Goal: Transaction & Acquisition: Purchase product/service

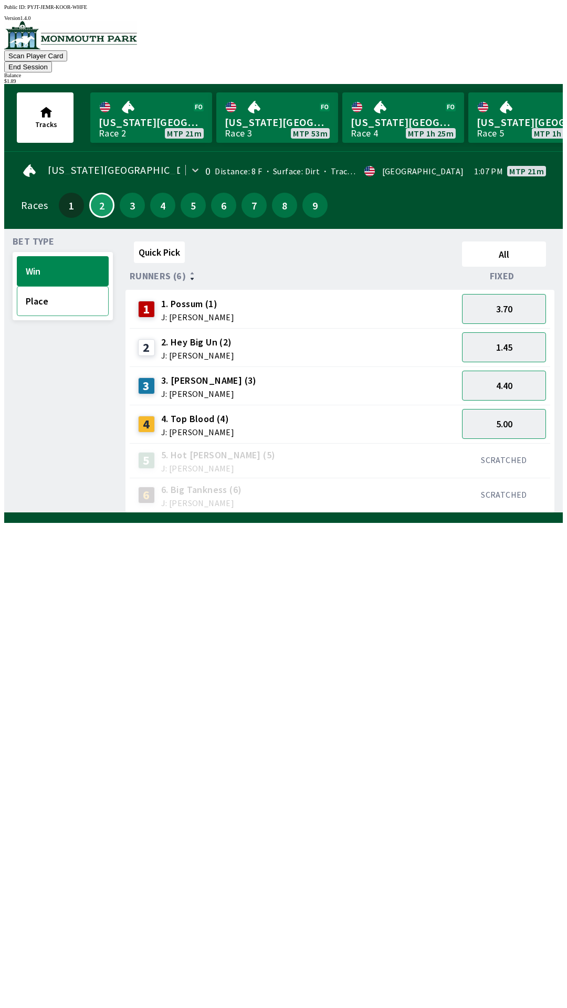
click at [57, 286] on button "Place" at bounding box center [63, 301] width 92 height 30
click at [222, 193] on button "6" at bounding box center [223, 205] width 25 height 25
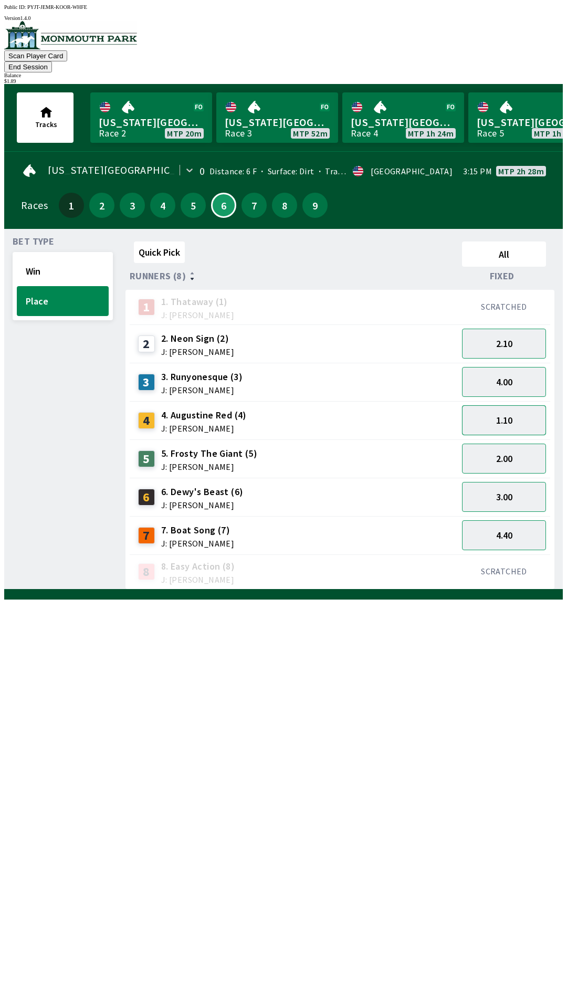
click at [514, 407] on button "1.10" at bounding box center [504, 420] width 84 height 30
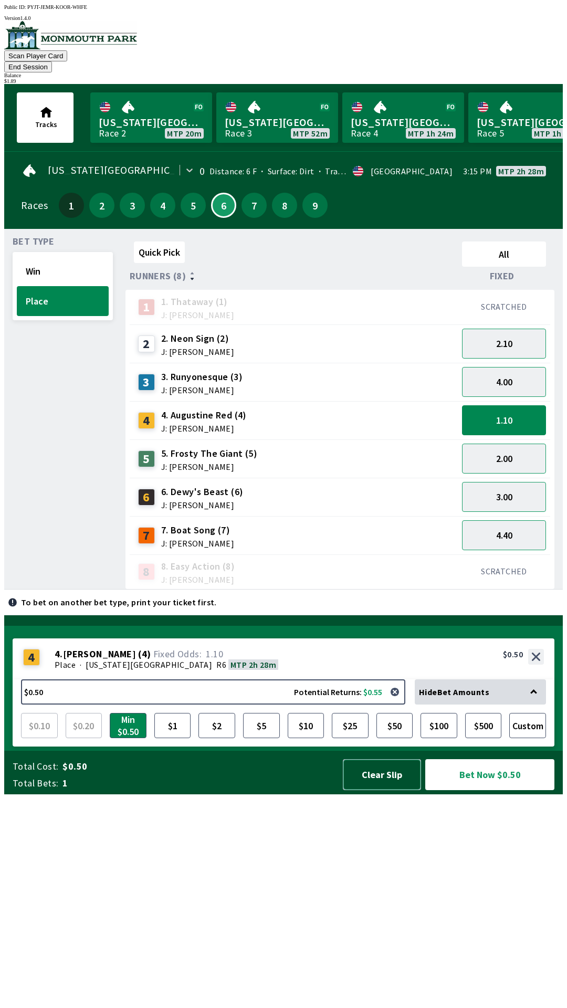
click at [381, 790] on button "Clear Slip" at bounding box center [382, 774] width 78 height 31
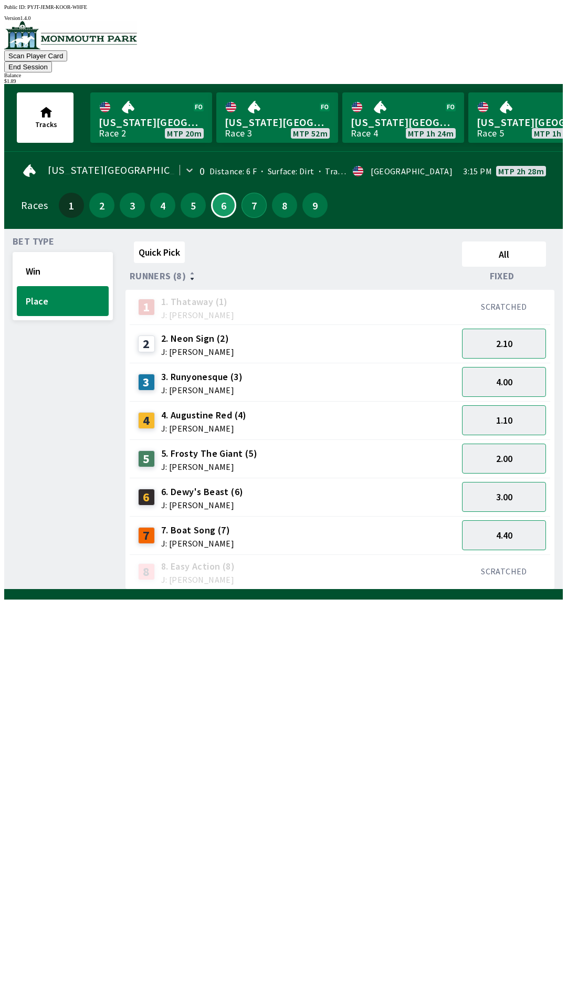
click at [245, 193] on button "7" at bounding box center [254, 205] width 25 height 25
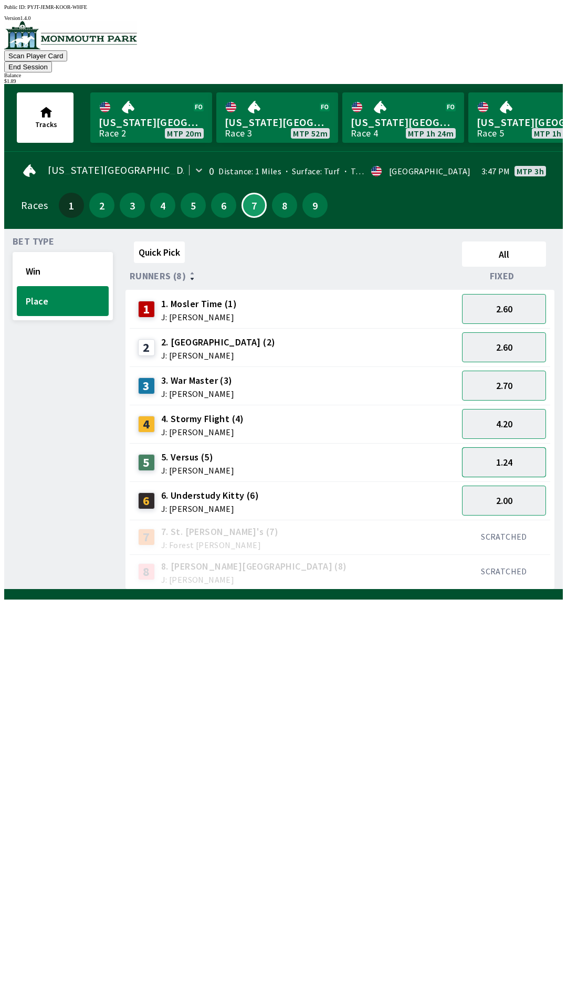
click at [512, 447] on button "1.24" at bounding box center [504, 462] width 84 height 30
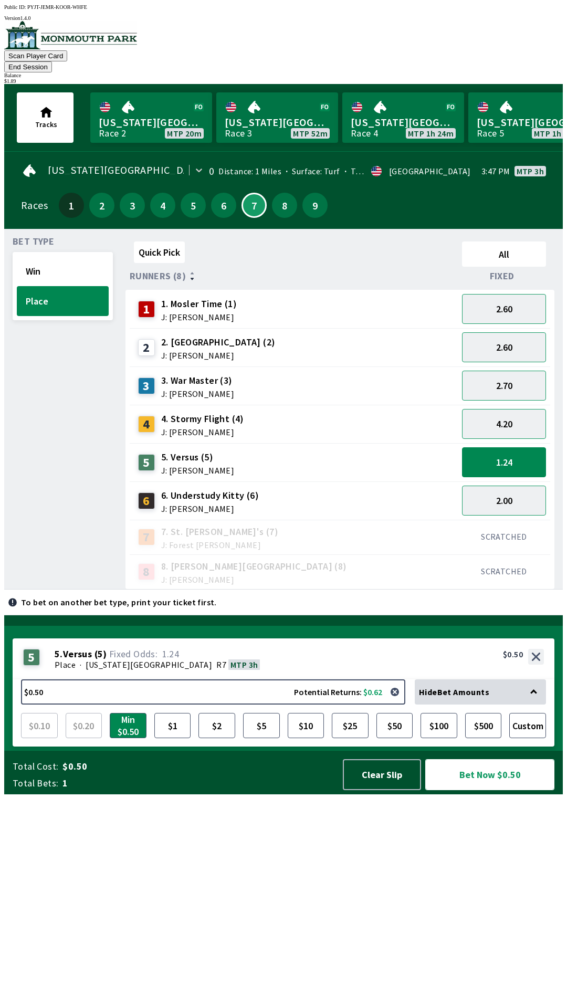
click at [491, 790] on button "Bet Now $0.50" at bounding box center [489, 774] width 129 height 31
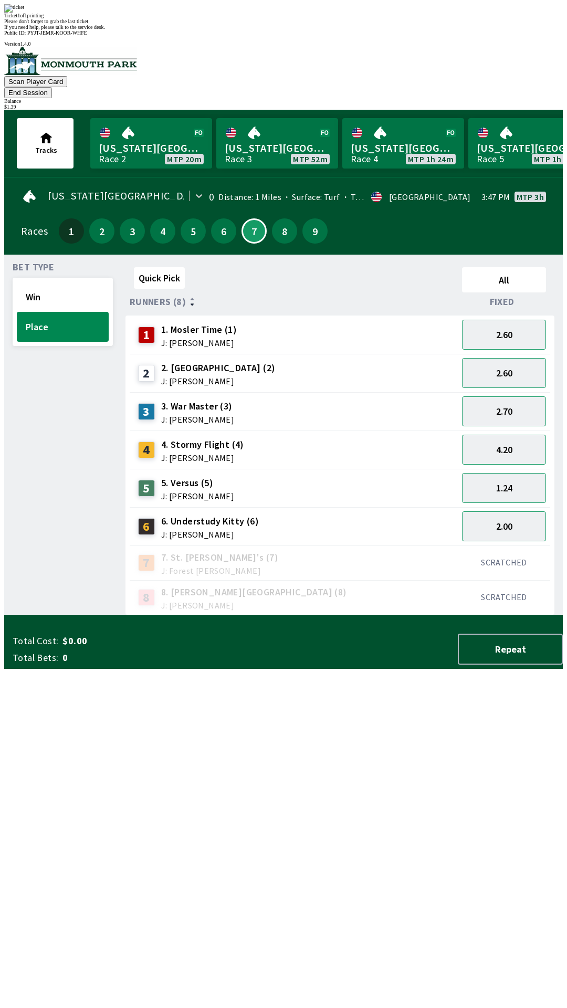
click at [32, 615] on div "Bet Type Win Place" at bounding box center [63, 439] width 100 height 352
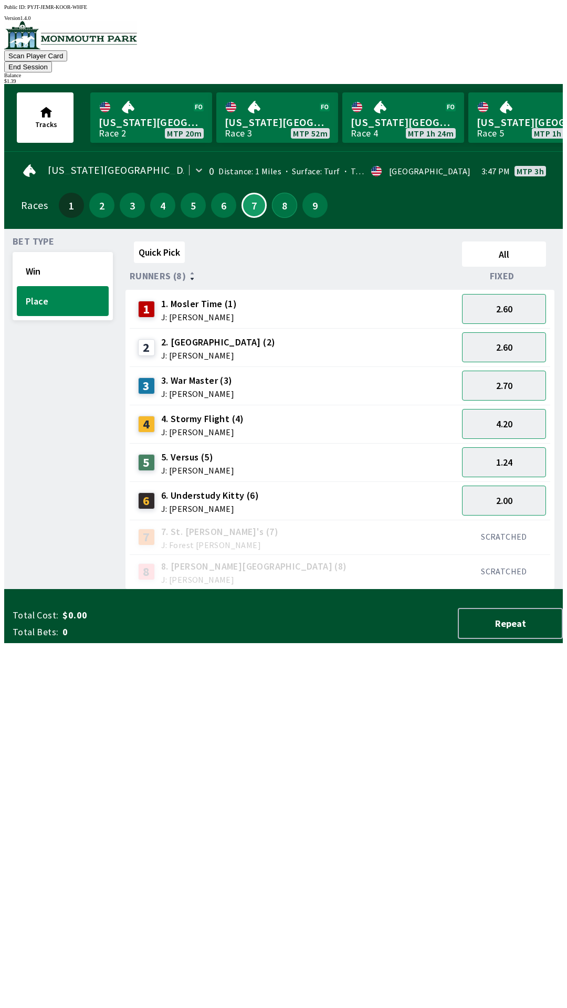
click at [285, 193] on button "8" at bounding box center [284, 205] width 25 height 25
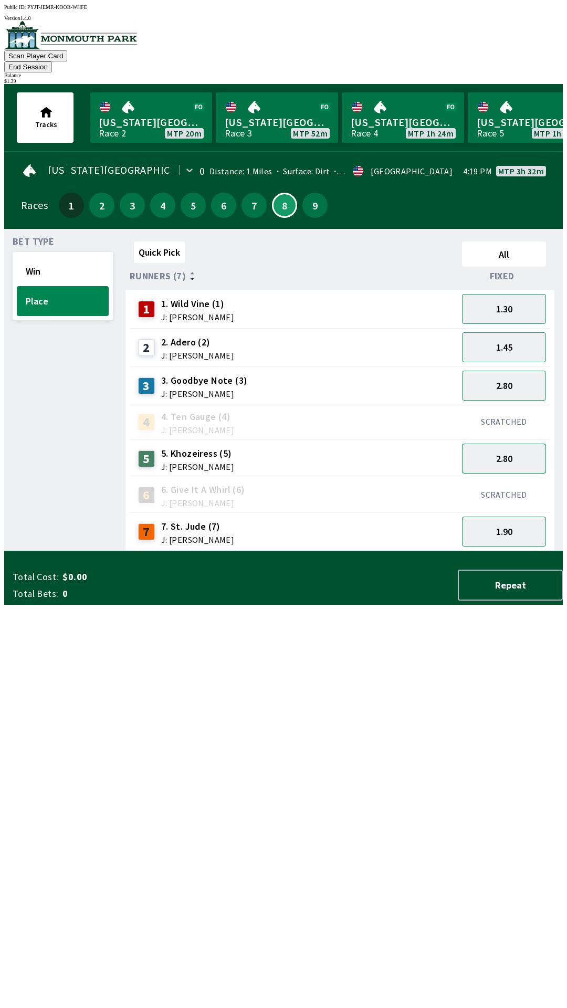
click at [517, 444] on button "2.80" at bounding box center [504, 459] width 84 height 30
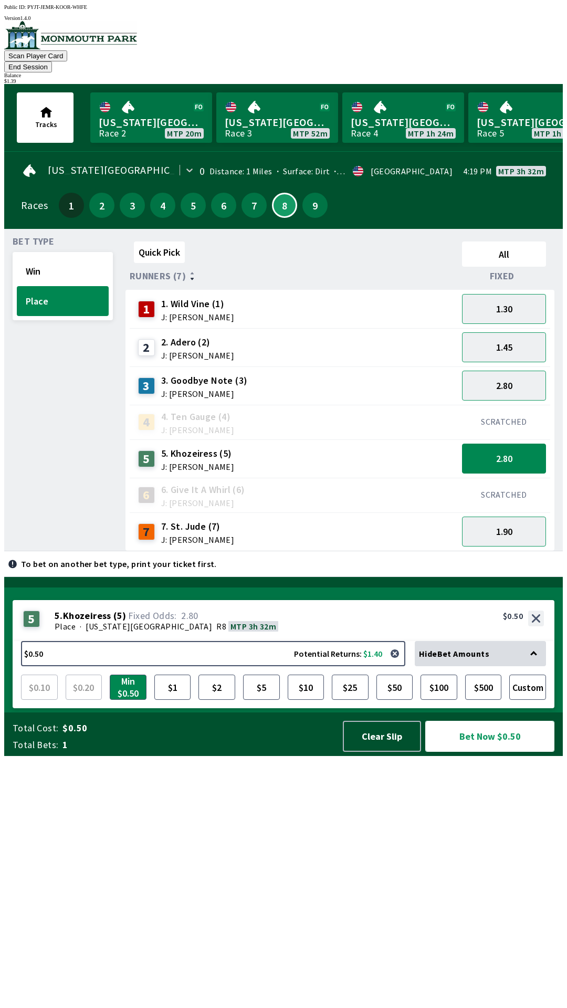
click at [494, 752] on button "Bet Now $0.50" at bounding box center [489, 736] width 129 height 31
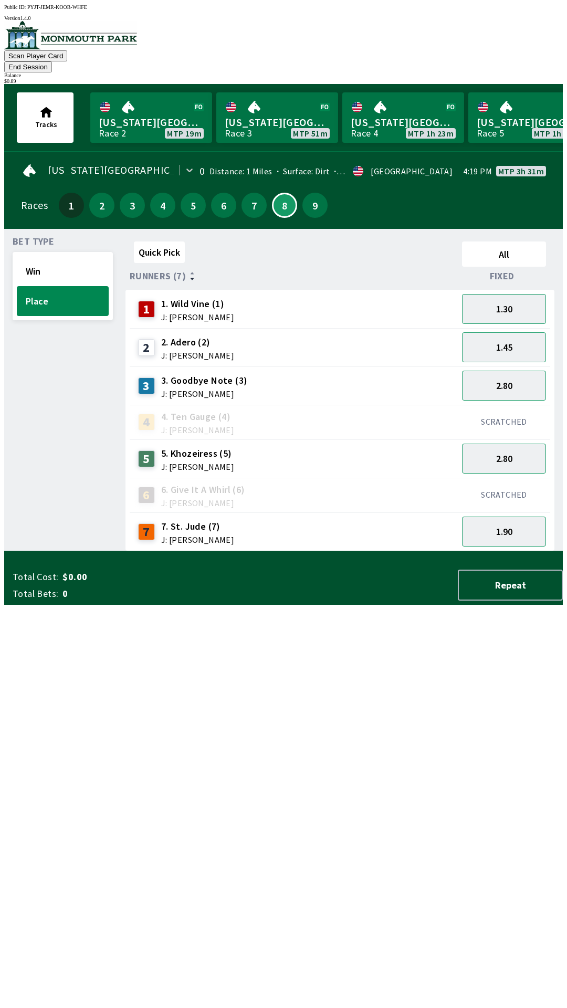
click at [36, 405] on div "Bet Type Win Place" at bounding box center [63, 394] width 100 height 314
click at [211, 193] on button "6" at bounding box center [223, 205] width 25 height 25
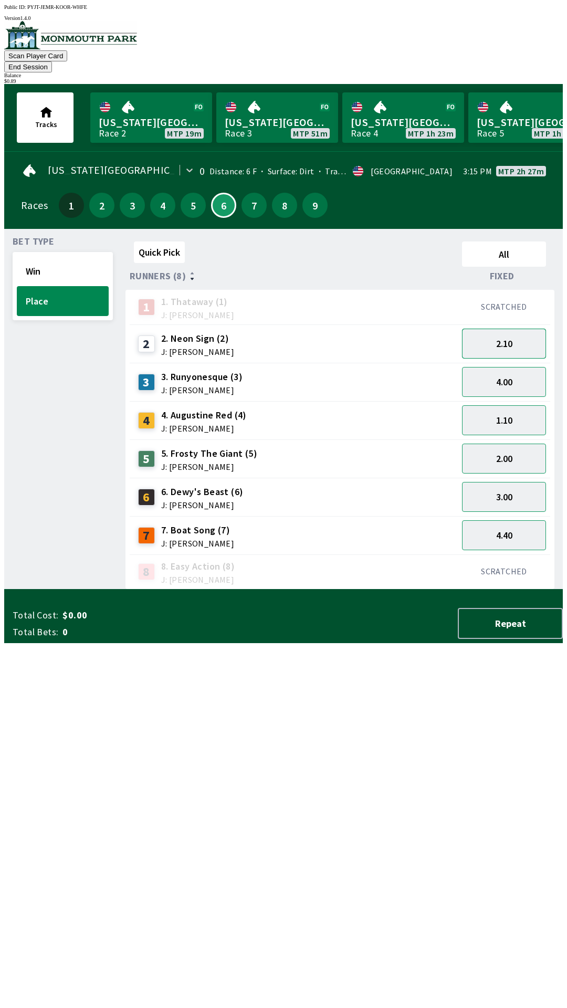
click at [517, 329] on button "2.10" at bounding box center [504, 344] width 84 height 30
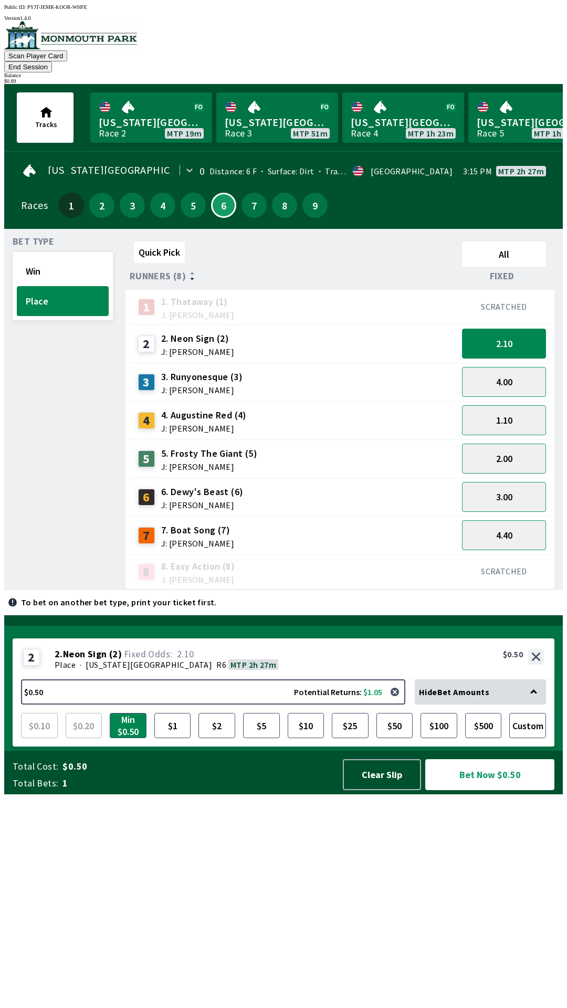
click at [490, 790] on button "Bet Now $0.50" at bounding box center [489, 774] width 129 height 31
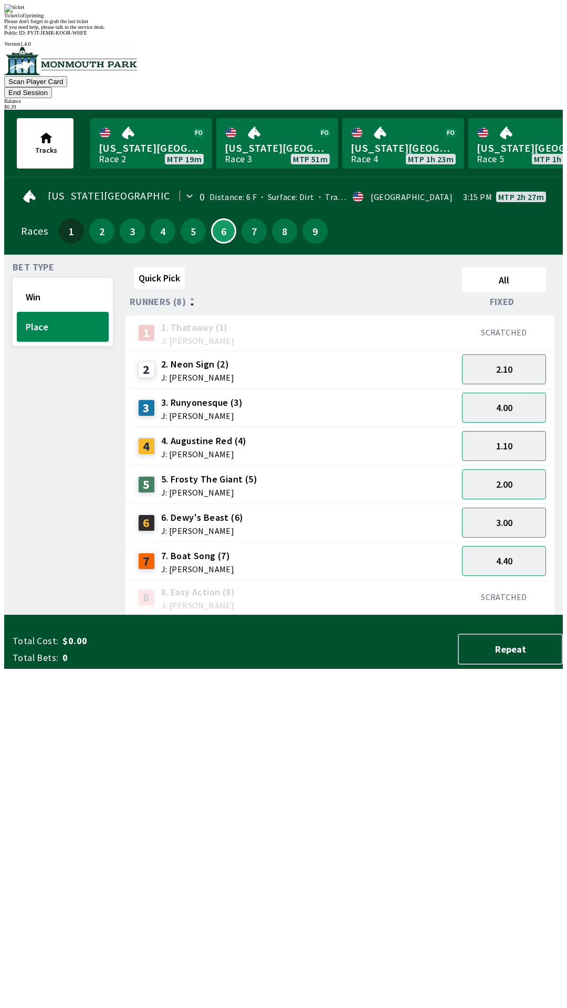
click at [43, 596] on div "Bet Type Win Place" at bounding box center [63, 439] width 100 height 352
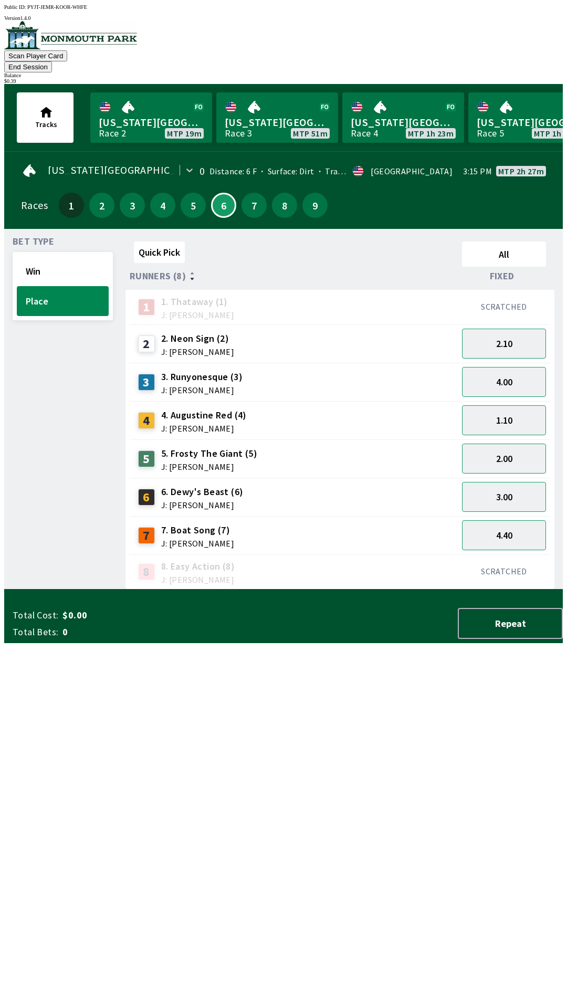
click at [52, 61] on button "End Session" at bounding box center [28, 66] width 48 height 11
